Goal: Information Seeking & Learning: Learn about a topic

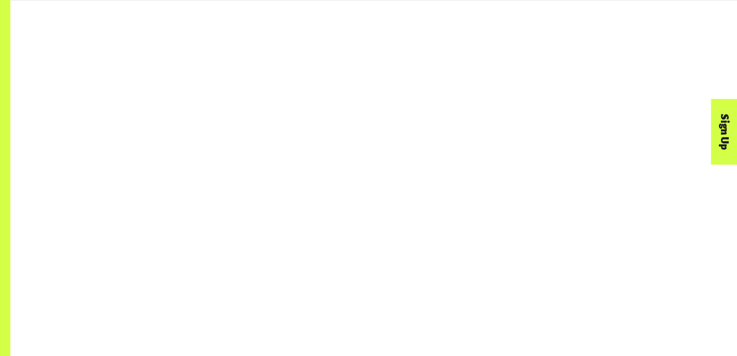
scroll to position [1191, 0]
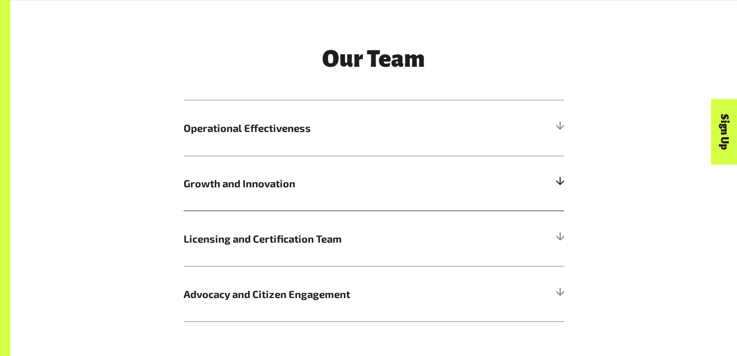
click at [338, 171] on h5 "Growth and Innovation" at bounding box center [374, 183] width 381 height 55
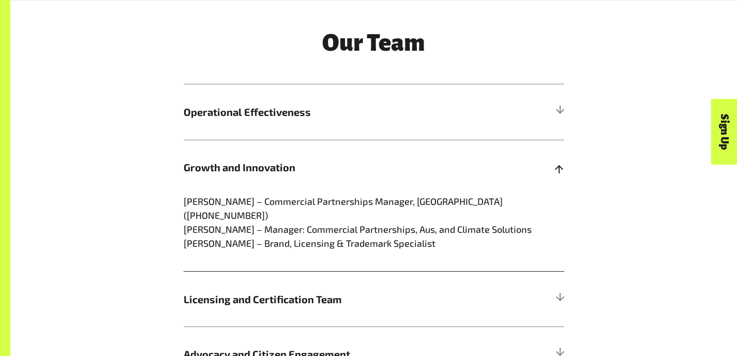
scroll to position [1208, 0]
click at [346, 291] on span "Licensing and Certification Team" at bounding box center [327, 299] width 286 height 16
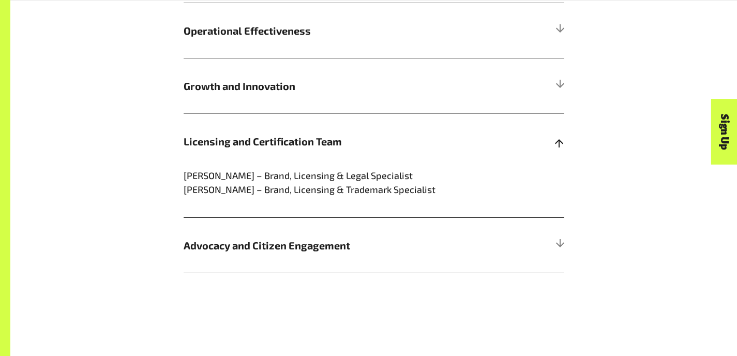
scroll to position [1309, 0]
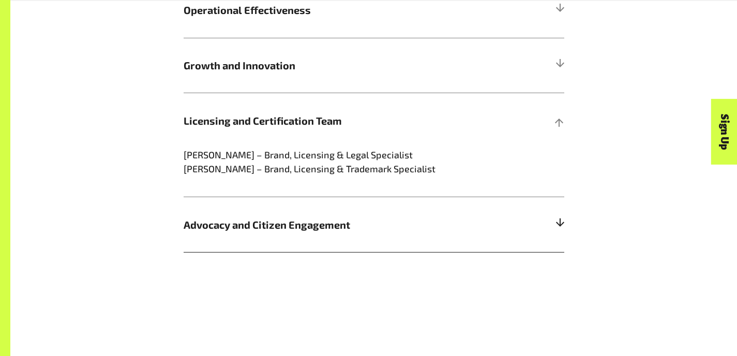
click at [341, 232] on h5 "Advocacy and Citizen Engagement" at bounding box center [374, 224] width 381 height 55
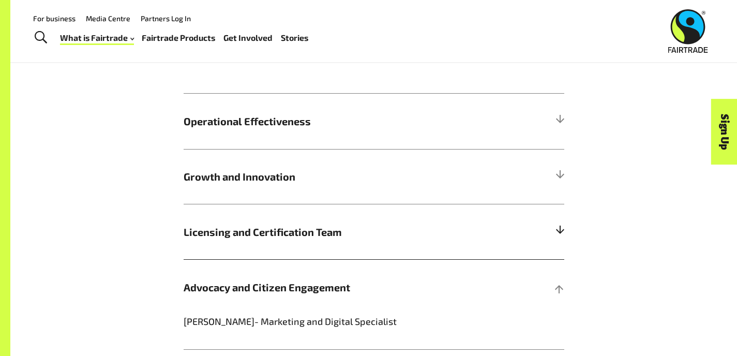
scroll to position [1197, 0]
click at [338, 230] on span "Licensing and Certification Team" at bounding box center [327, 233] width 286 height 16
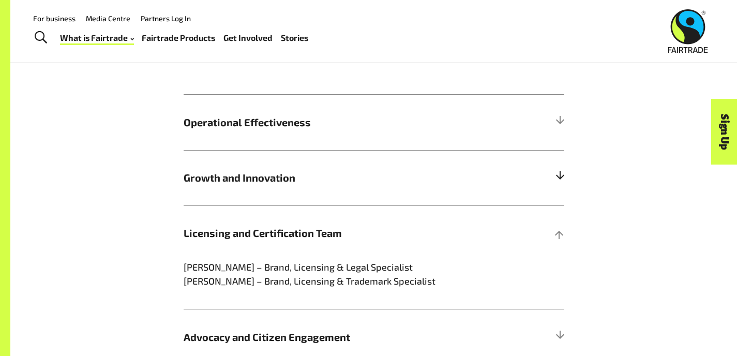
click at [420, 178] on span "Growth and Innovation" at bounding box center [327, 178] width 286 height 16
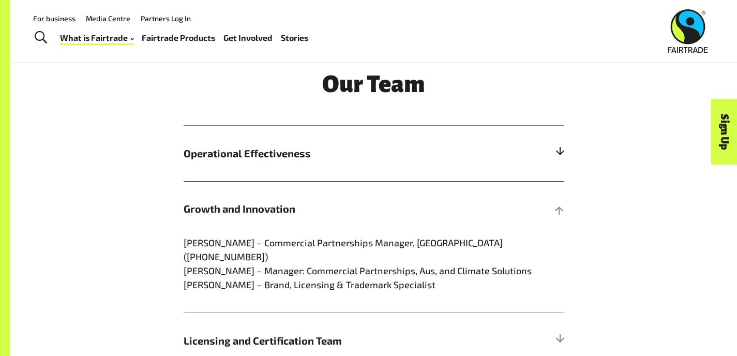
scroll to position [1147, 0]
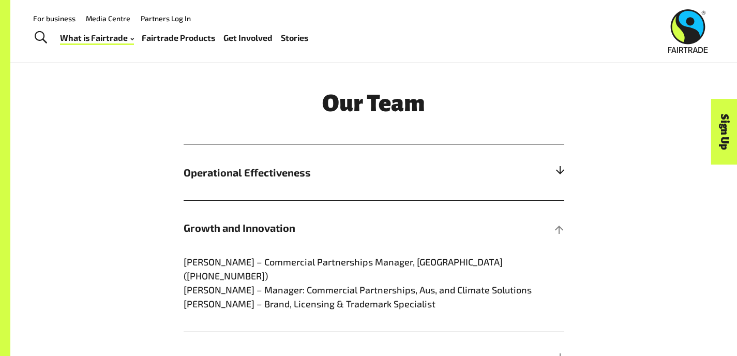
click at [512, 196] on h5 "Operational Effectiveness" at bounding box center [374, 172] width 381 height 55
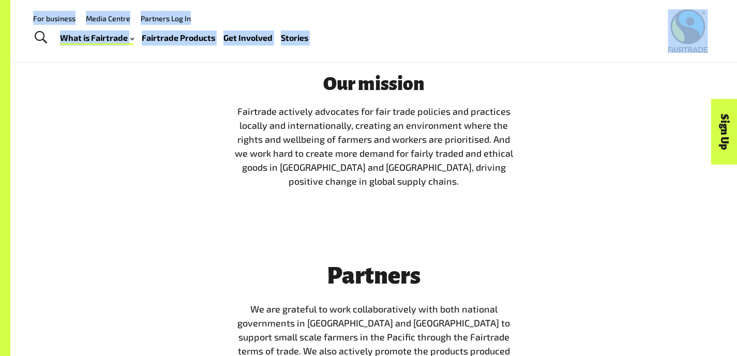
scroll to position [2045, 0]
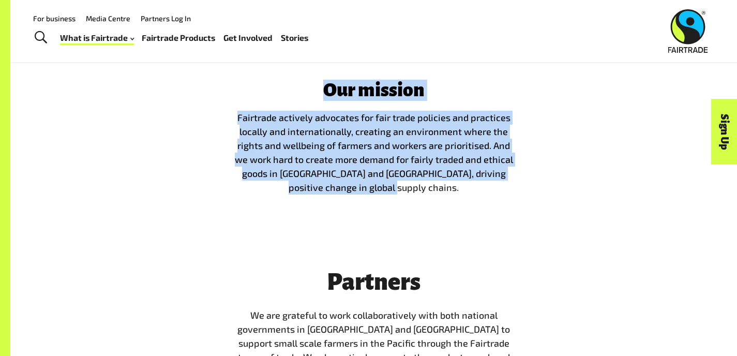
drag, startPoint x: 320, startPoint y: 152, endPoint x: 504, endPoint y: 188, distance: 187.7
click at [504, 188] on span "Our vision Fairtrade changes the way trade works through better prices, decent …" at bounding box center [374, 80] width 282 height 229
copy span "Our vision Fairtrade changes the way trade works through better prices, decent …"
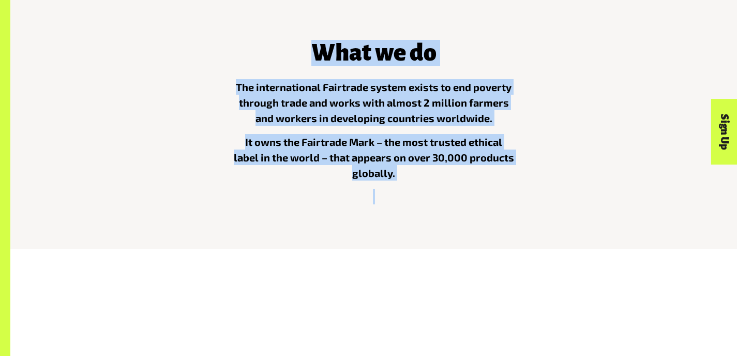
scroll to position [389, 0]
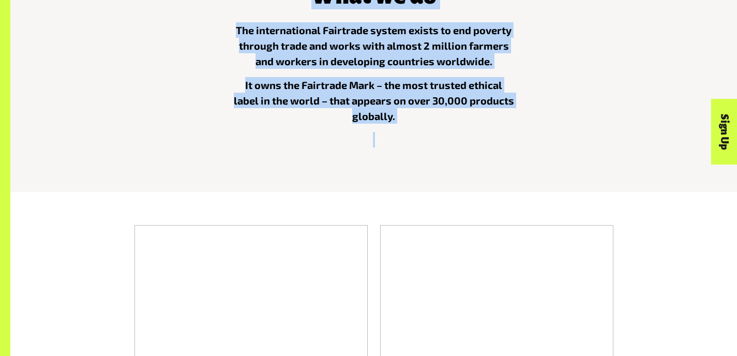
drag, startPoint x: 310, startPoint y: 187, endPoint x: 520, endPoint y: 123, distance: 220.2
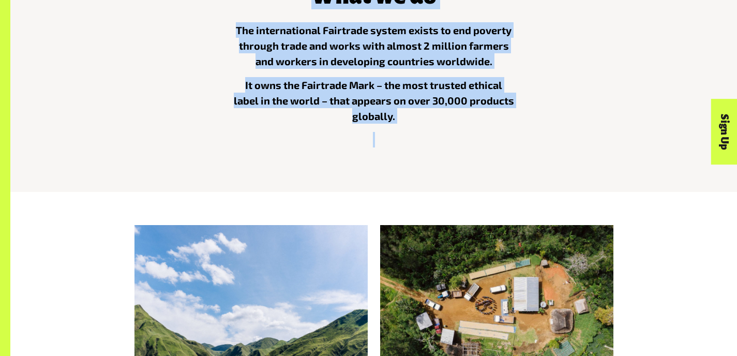
click at [519, 123] on div "What we do The international Fairtrade system exists to end poverty through tra…" at bounding box center [374, 63] width 295 height 185
copy div "What we do The international Fairtrade system exists to end poverty through tra…"
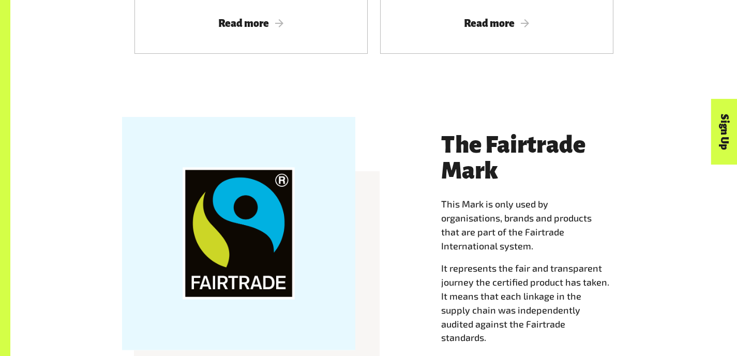
scroll to position [1021, 0]
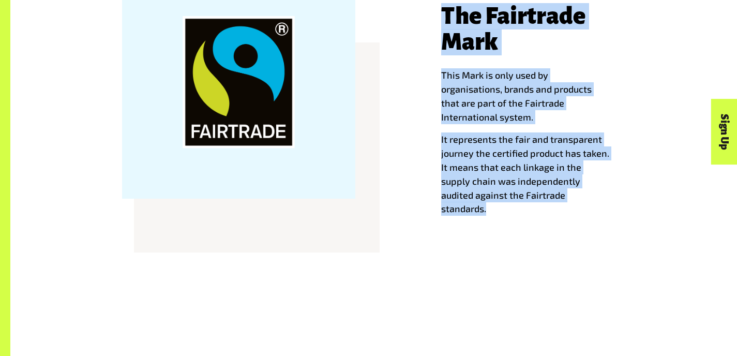
drag, startPoint x: 471, startPoint y: 53, endPoint x: 543, endPoint y: 195, distance: 159.2
click at [543, 195] on div "The Fairtrade Mark This Mark is only used by organisations, brands and products…" at bounding box center [533, 110] width 184 height 213
copy div "The Fairtrade Mark This Mark is only used by organisations, brands and products…"
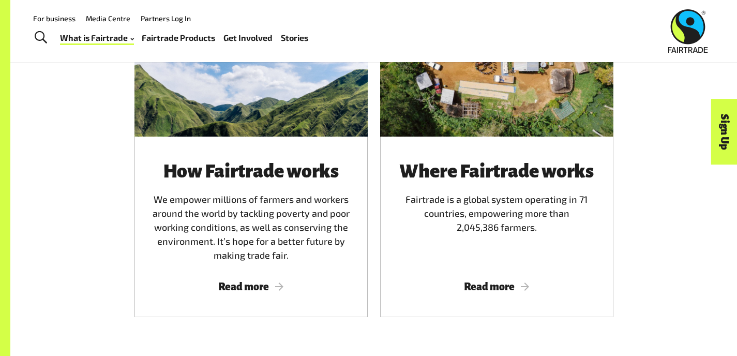
scroll to position [541, 0]
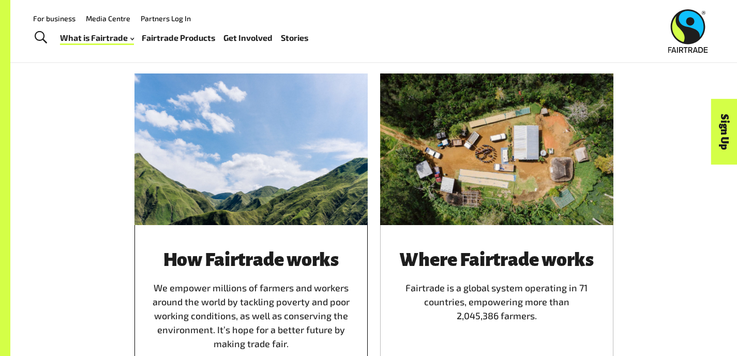
click at [148, 270] on h3 "How Fairtrade works" at bounding box center [251, 260] width 208 height 21
click at [272, 140] on div at bounding box center [250, 149] width 233 height 152
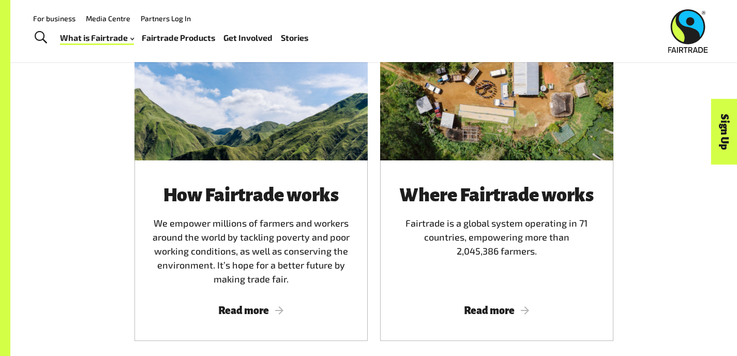
scroll to position [606, 0]
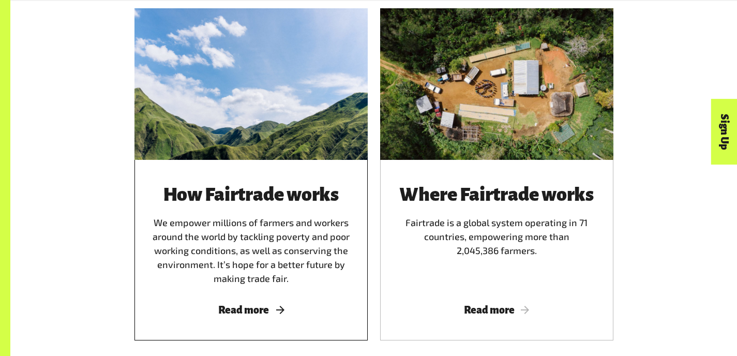
click at [230, 304] on span "Read more" at bounding box center [251, 309] width 208 height 11
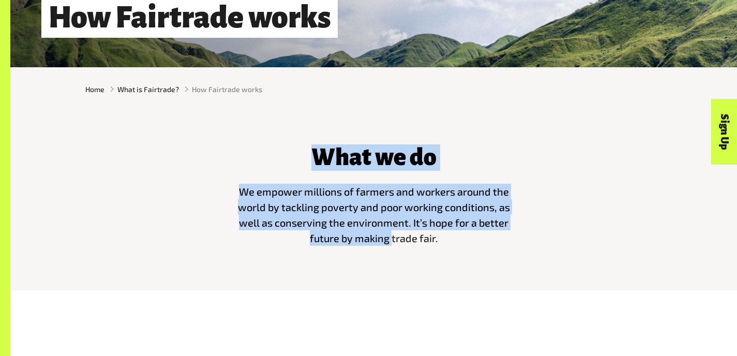
scroll to position [286, 0]
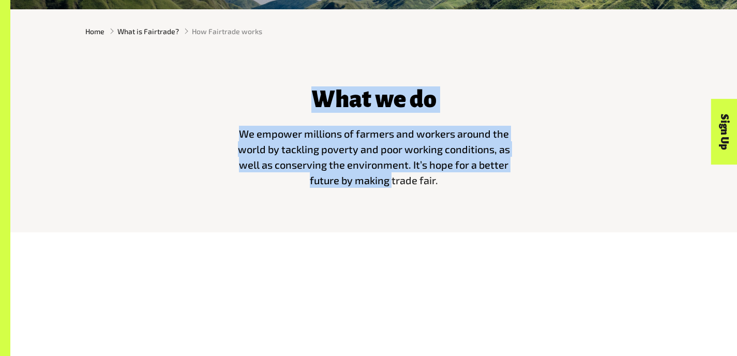
drag, startPoint x: 304, startPoint y: 164, endPoint x: 444, endPoint y: 198, distance: 143.7
click at [444, 196] on div "What we do We empower millions of farmers and workers around the world by tackl…" at bounding box center [374, 135] width 295 height 122
copy div "What we do We empower millions of farmers and workers around the world by tackl…"
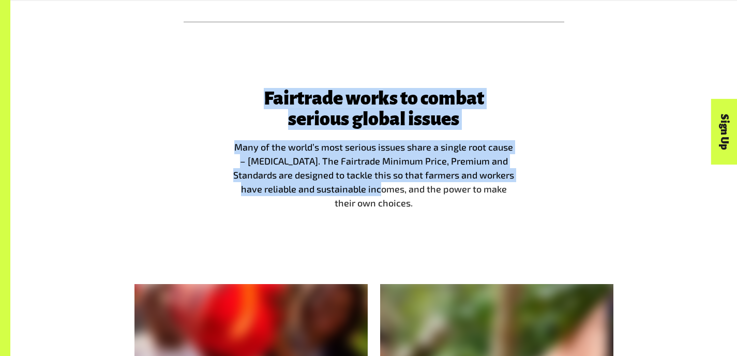
scroll to position [897, 0]
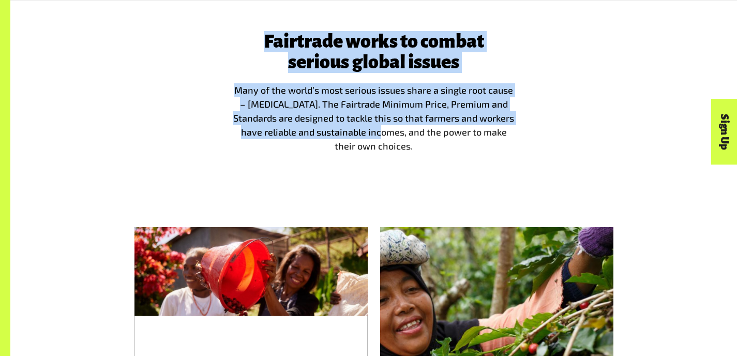
drag, startPoint x: 224, startPoint y: 117, endPoint x: 541, endPoint y: 131, distance: 316.9
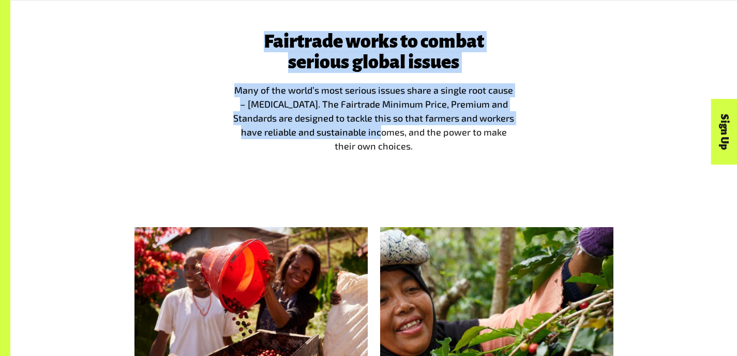
click at [541, 131] on div "Fairtrade works to combat serious global issues Many of the world’s most seriou…" at bounding box center [374, 97] width 590 height 130
copy span "Fairtrade works to combat serious global issues Many of the world’s most seriou…"
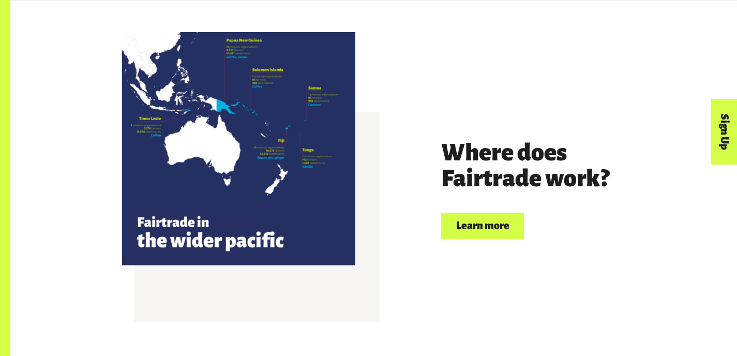
scroll to position [2424, 0]
